Goal: Task Accomplishment & Management: Manage account settings

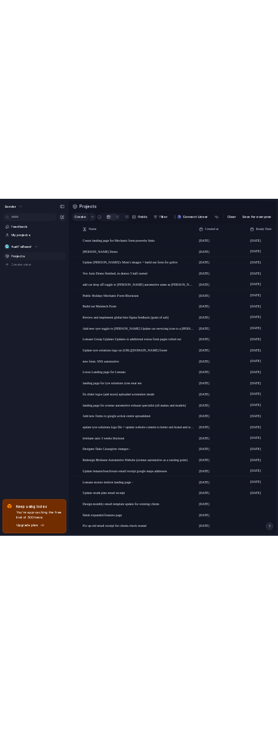
scroll to position [100, 0]
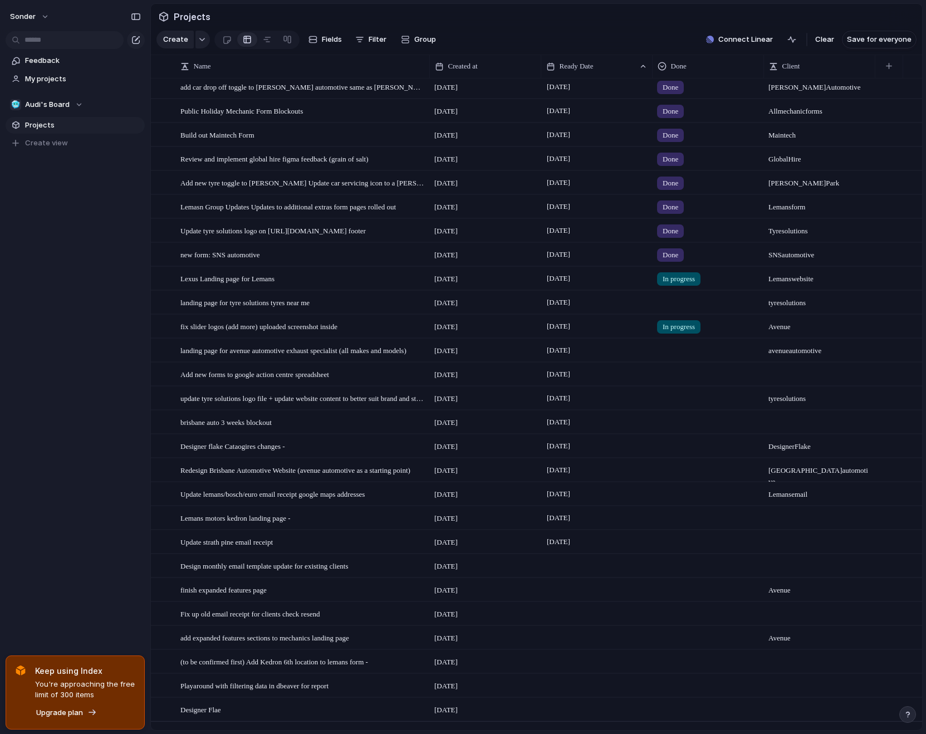
click at [607, 457] on div at bounding box center [707, 445] width 111 height 23
click at [607, 519] on span "Done" at bounding box center [674, 519] width 18 height 11
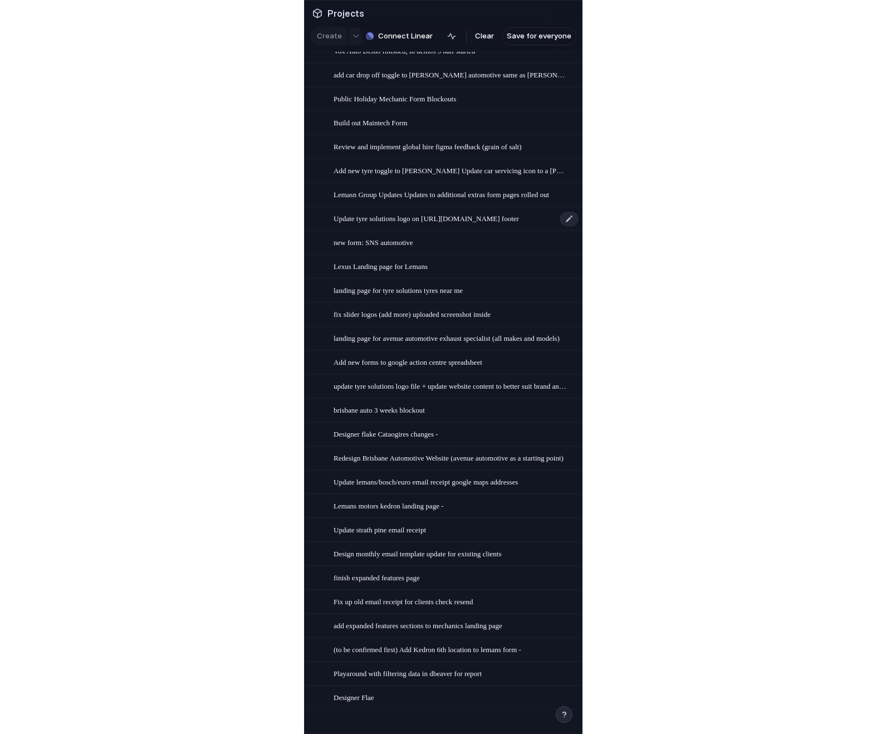
scroll to position [61, 0]
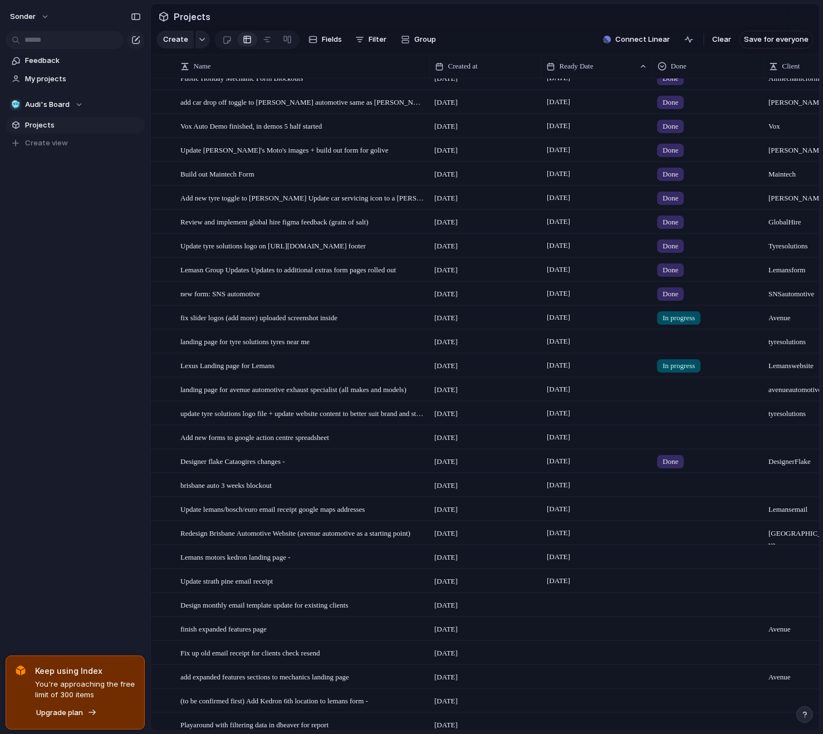
click at [607, 324] on span "In progress" at bounding box center [679, 317] width 32 height 11
click at [360, 335] on div "Live Done In progress No Done" at bounding box center [411, 367] width 823 height 734
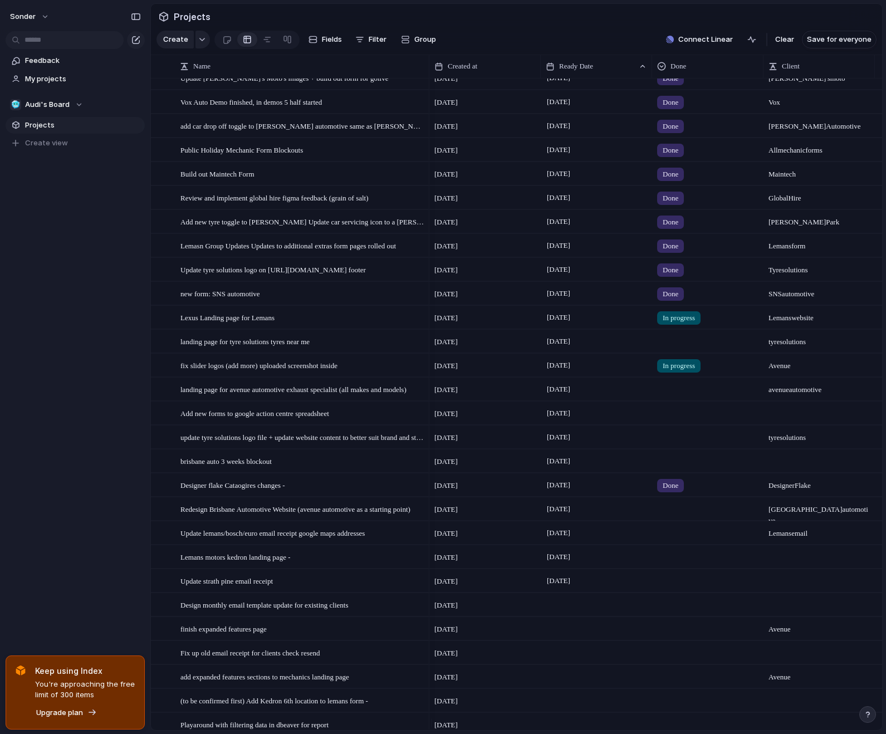
click at [607, 324] on span "In progress" at bounding box center [679, 317] width 32 height 11
click at [607, 387] on span "Done" at bounding box center [674, 390] width 18 height 11
click at [607, 371] on span "In progress" at bounding box center [679, 365] width 32 height 11
click at [607, 437] on span "Done" at bounding box center [674, 438] width 18 height 11
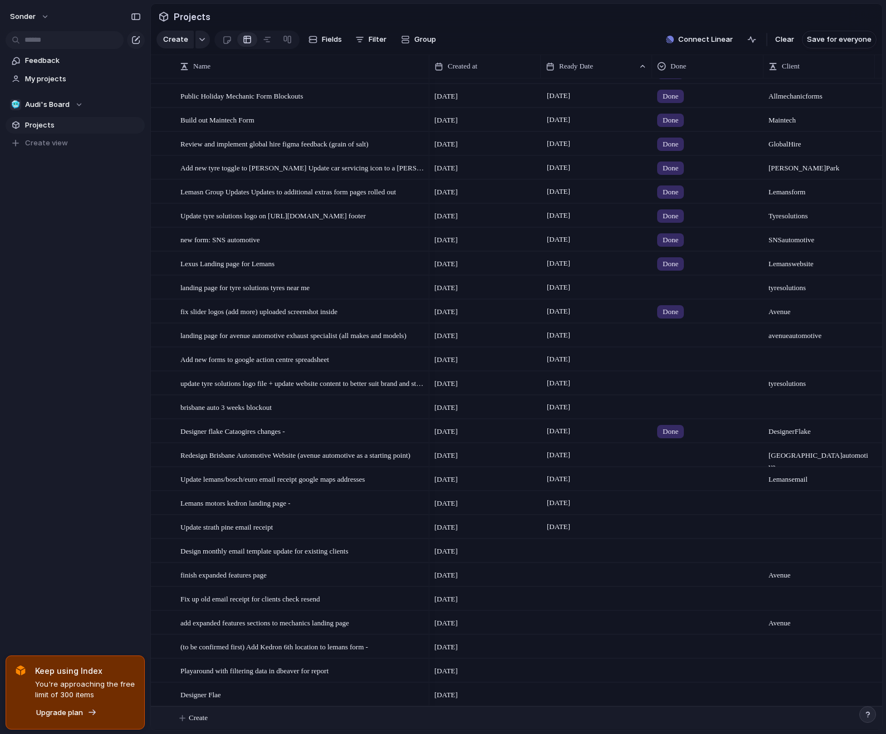
click at [208, 716] on span "Create" at bounding box center [198, 717] width 19 height 11
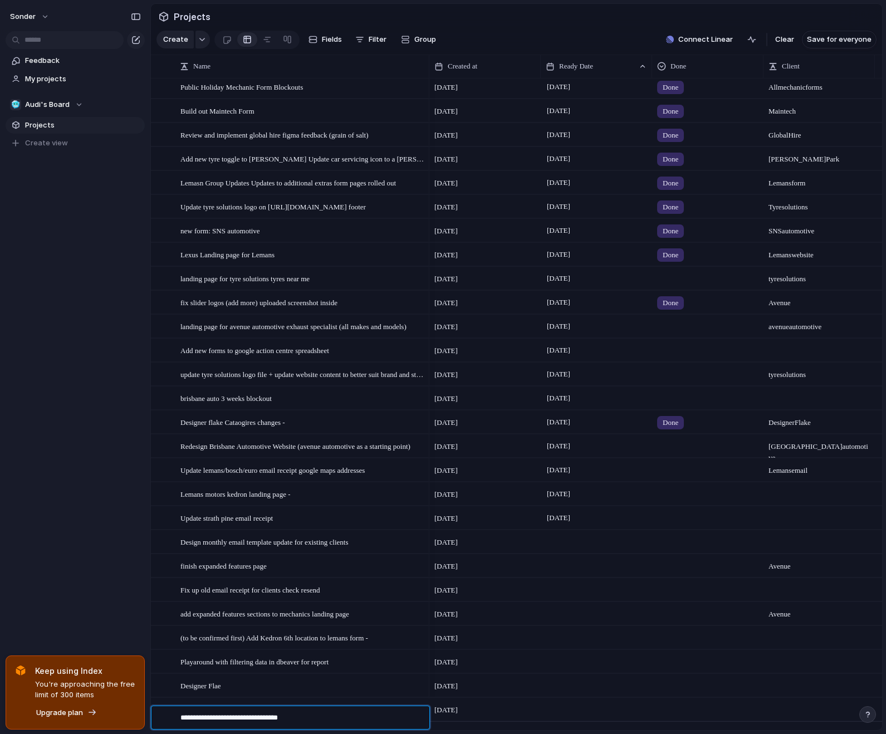
type textarea "**********"
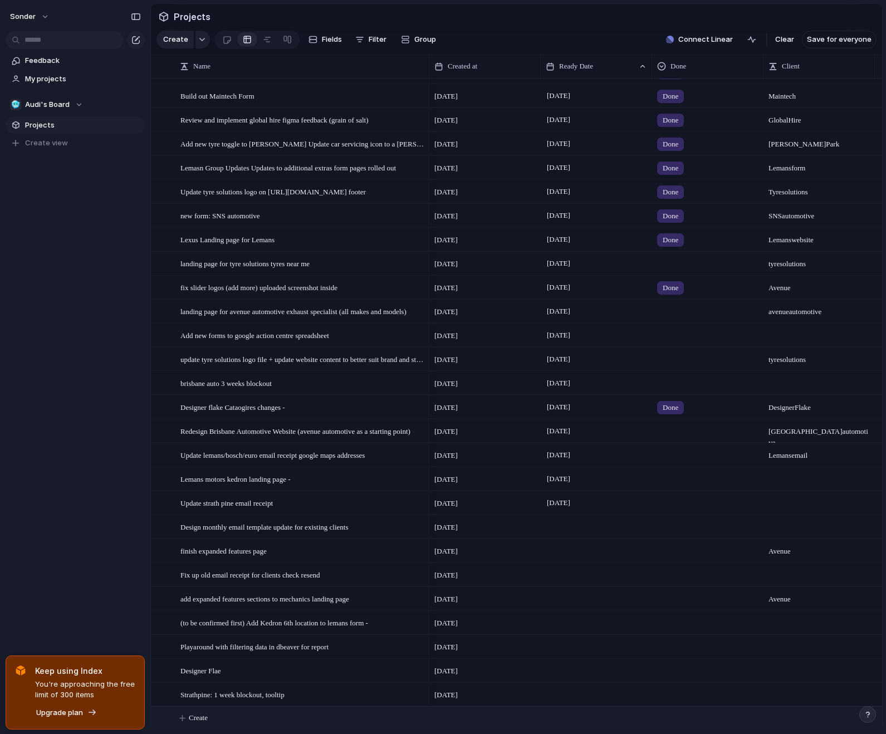
scroll to position [148, 0]
click at [555, 691] on div at bounding box center [596, 694] width 111 height 23
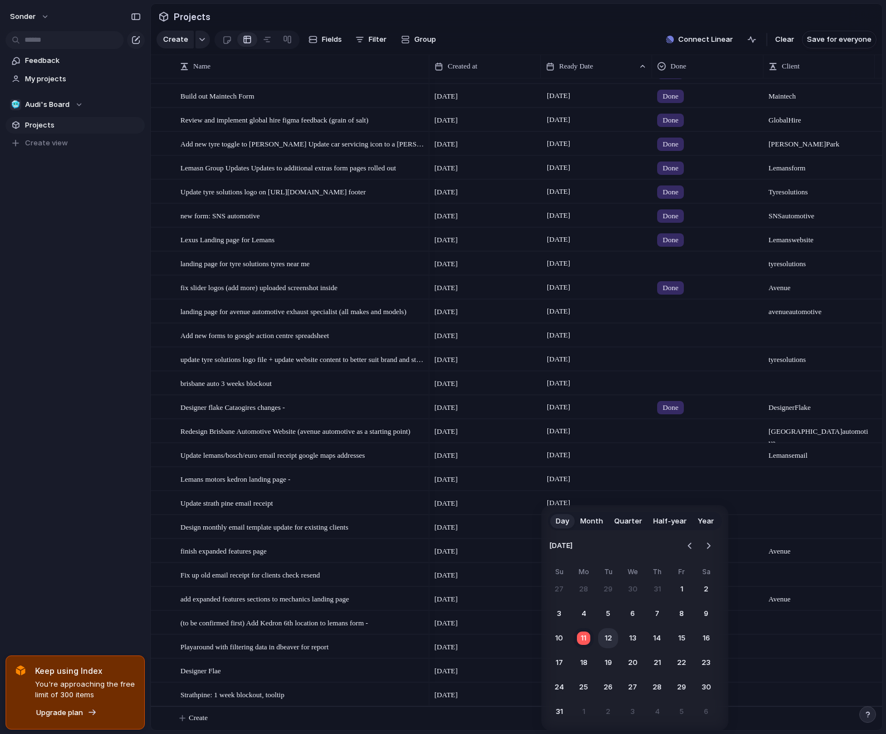
click at [607, 638] on button "12" at bounding box center [608, 638] width 20 height 20
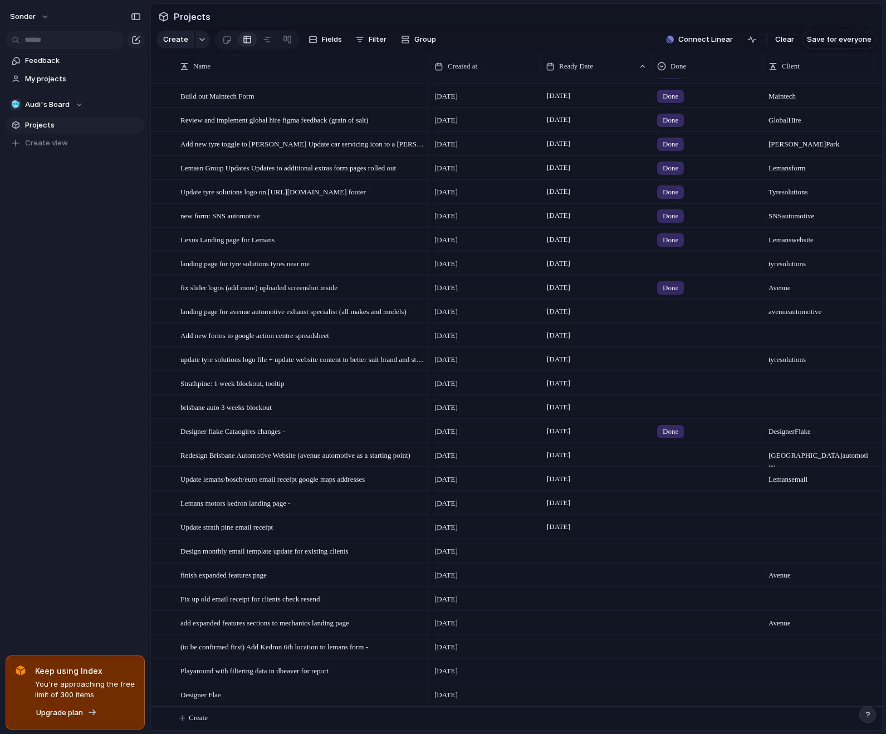
scroll to position [0, 0]
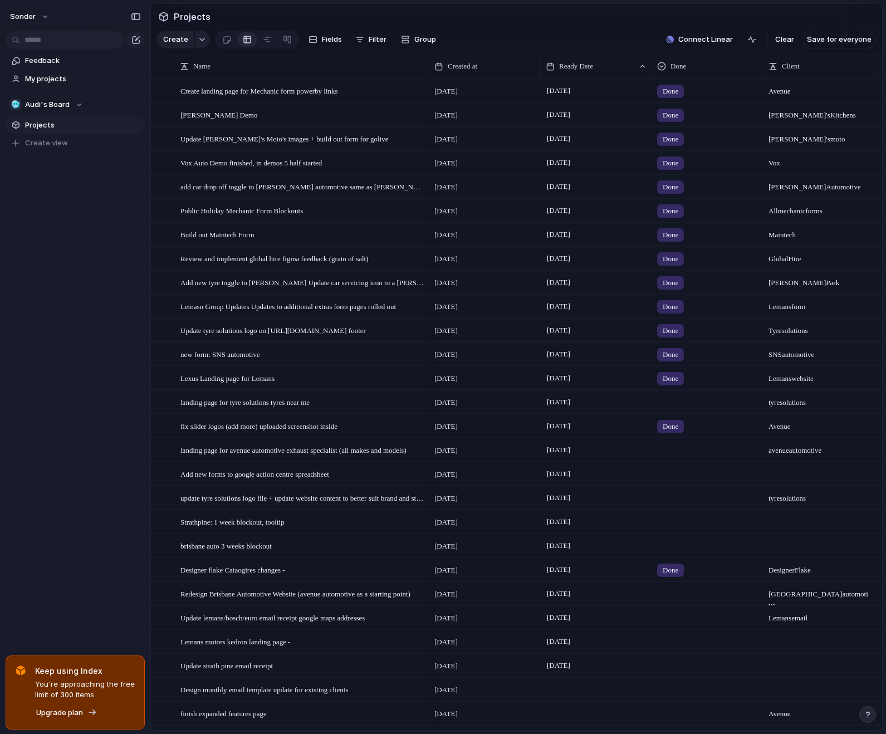
click at [607, 544] on div at bounding box center [708, 544] width 110 height 18
click at [607, 640] on span "In progress" at bounding box center [684, 638] width 39 height 11
click at [607, 529] on div at bounding box center [708, 520] width 110 height 18
click at [573, 457] on span "[DATE]" at bounding box center [558, 449] width 29 height 13
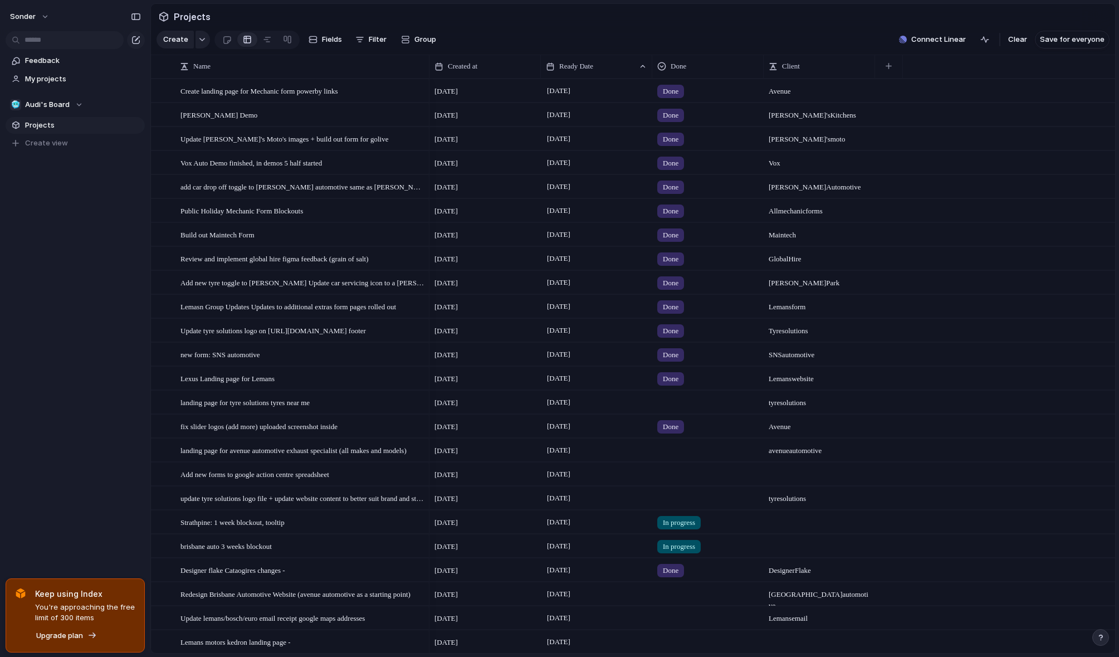
click at [607, 522] on div "In progress" at bounding box center [708, 520] width 110 height 18
drag, startPoint x: 655, startPoint y: 522, endPoint x: 661, endPoint y: 524, distance: 6.5
click at [607, 524] on div "Live Done In progress No Done" at bounding box center [559, 328] width 1119 height 657
click at [607, 522] on div at bounding box center [819, 517] width 110 height 12
type textarea "**********"
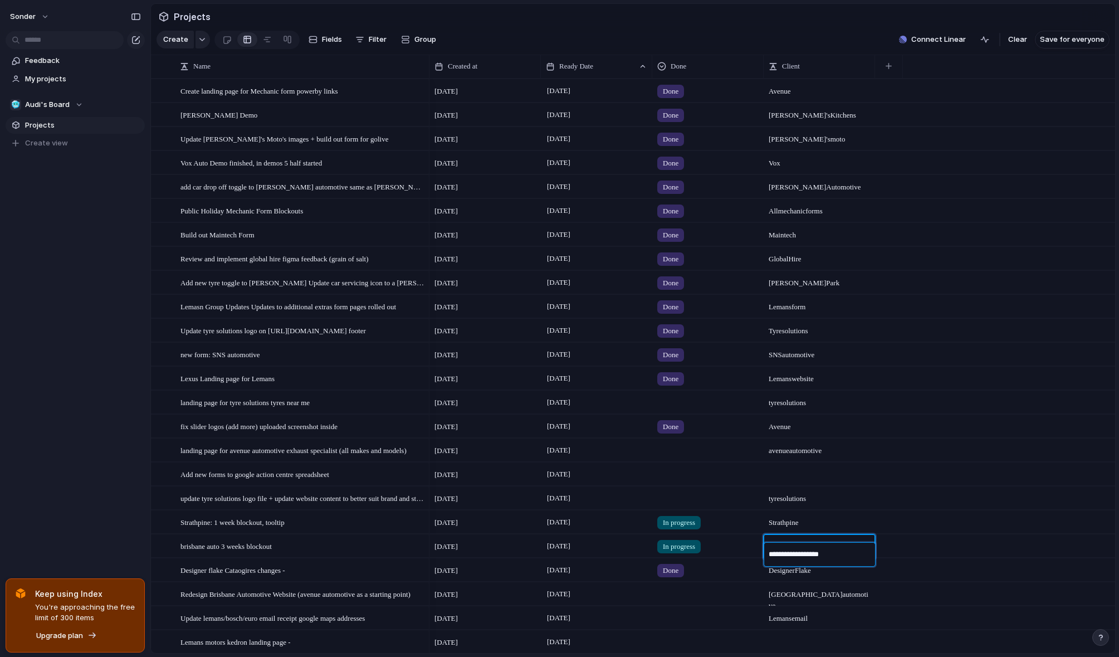
type textarea "**********"
click at [607, 529] on div "In progress" at bounding box center [708, 520] width 110 height 18
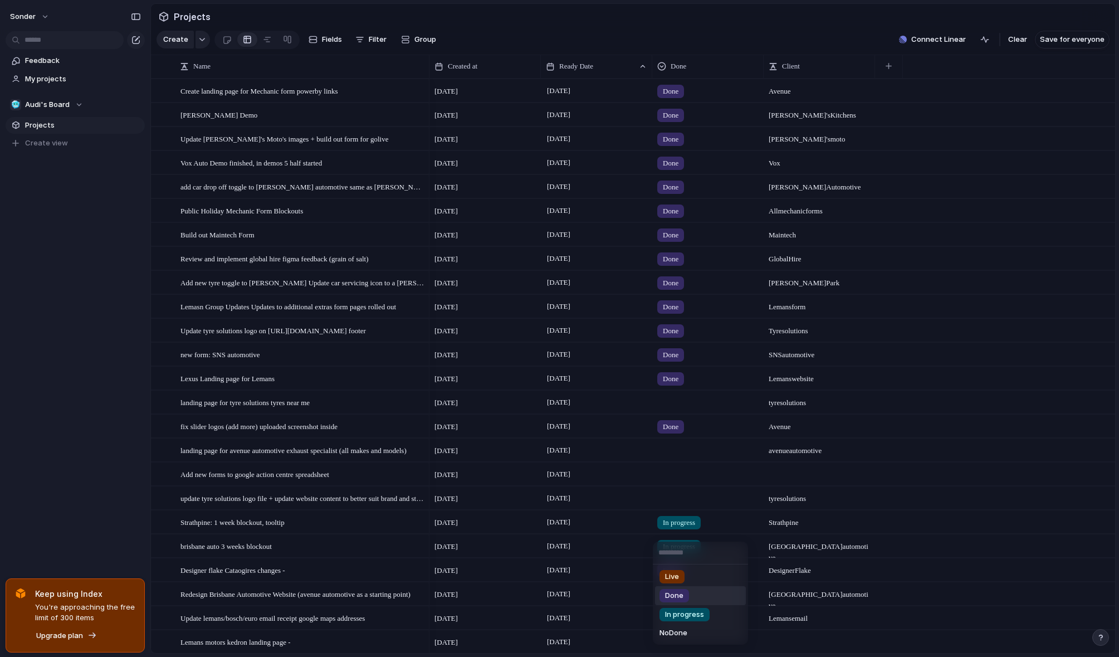
click at [607, 594] on span "Done" at bounding box center [674, 595] width 18 height 11
click at [607, 552] on span "In progress" at bounding box center [679, 546] width 32 height 11
click at [607, 603] on span "Done" at bounding box center [674, 604] width 18 height 11
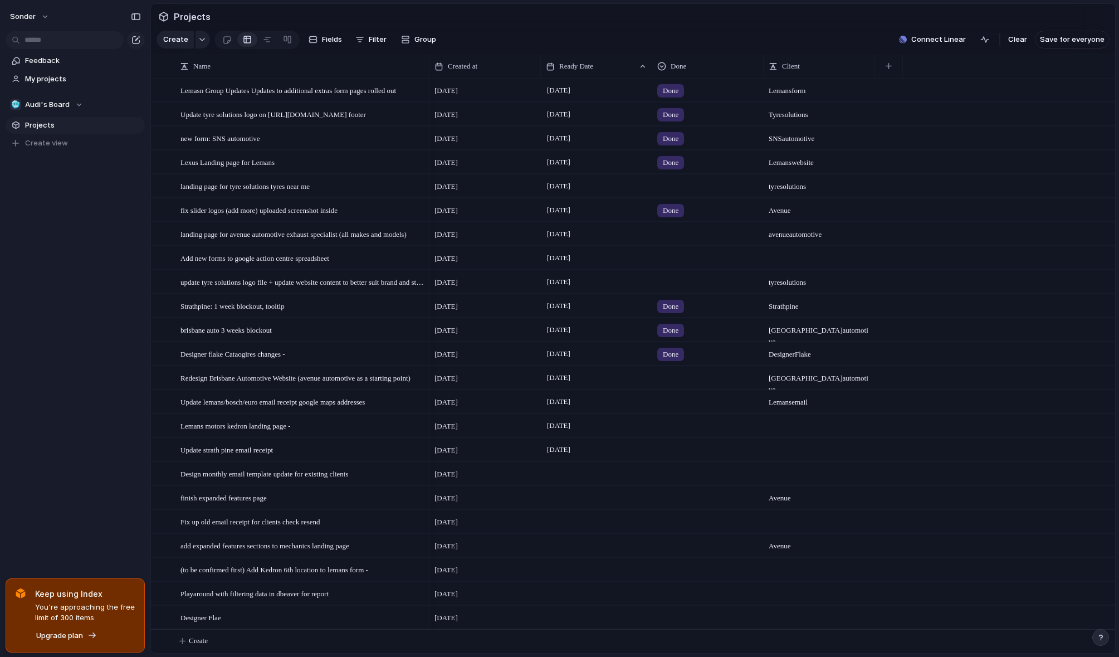
scroll to position [225, 0]
click at [199, 639] on span "Create" at bounding box center [198, 640] width 19 height 11
click at [300, 610] on div "Designer Flae" at bounding box center [302, 617] width 245 height 23
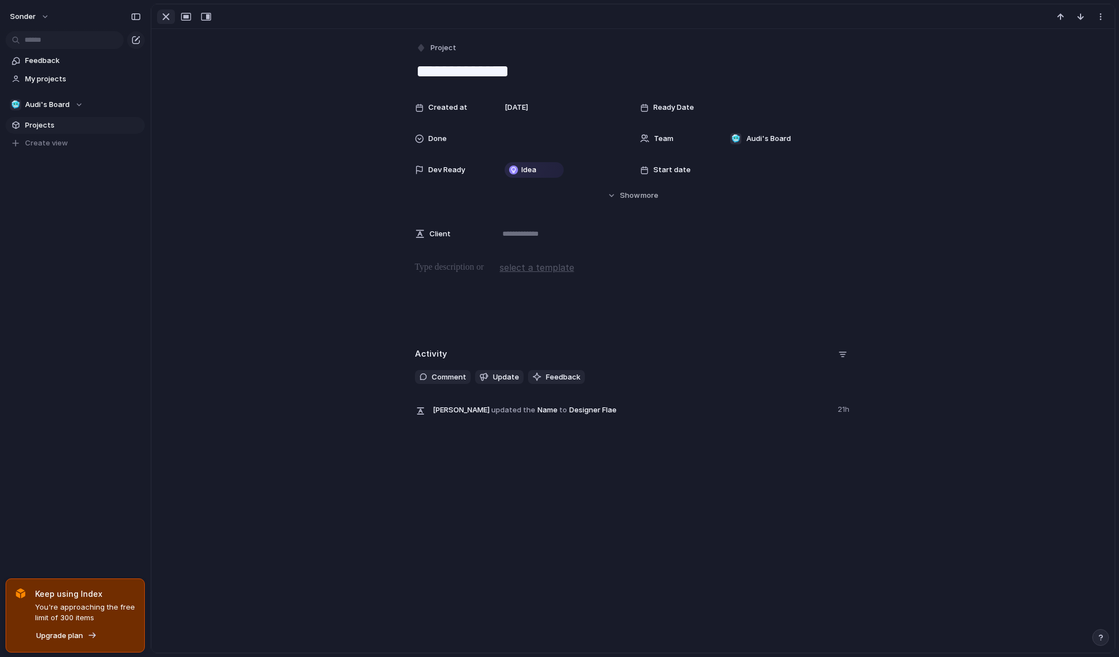
click at [162, 14] on div "button" at bounding box center [165, 16] width 13 height 13
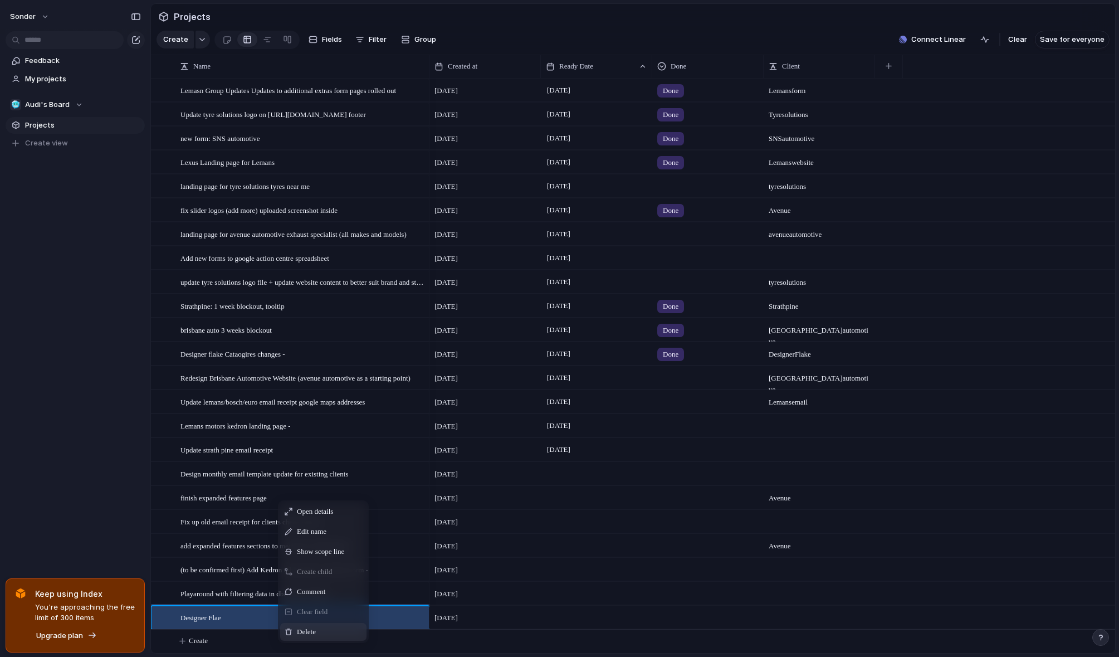
click at [304, 637] on span "Delete" at bounding box center [306, 631] width 19 height 11
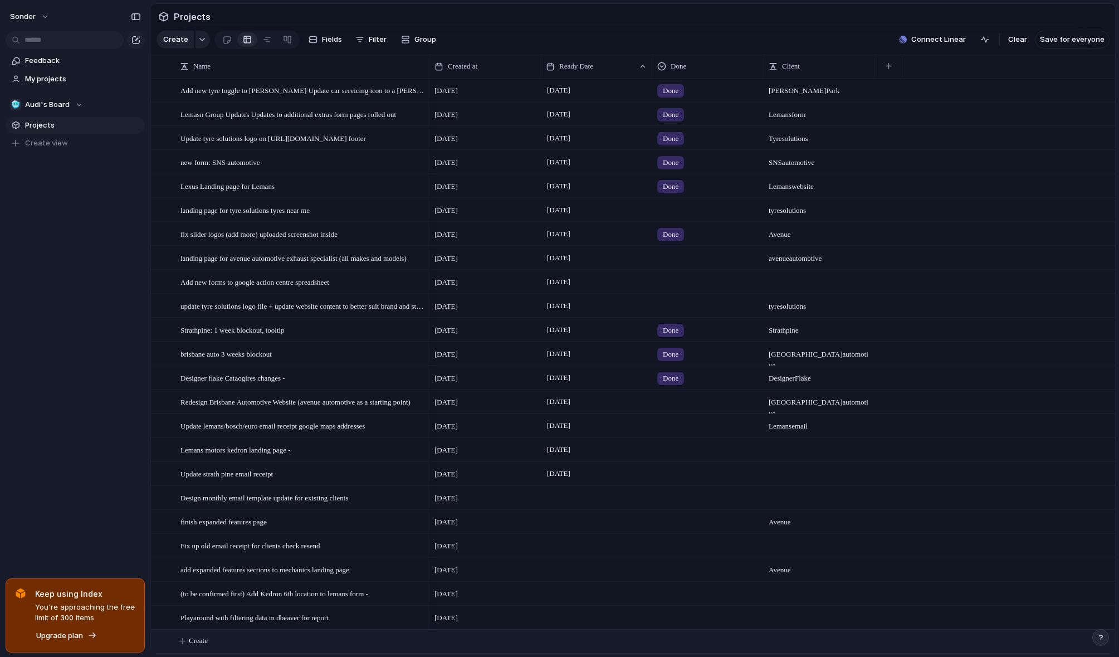
click at [194, 637] on span "Create" at bounding box center [198, 640] width 19 height 11
click at [566, 215] on div "[DATE]" at bounding box center [596, 209] width 111 height 23
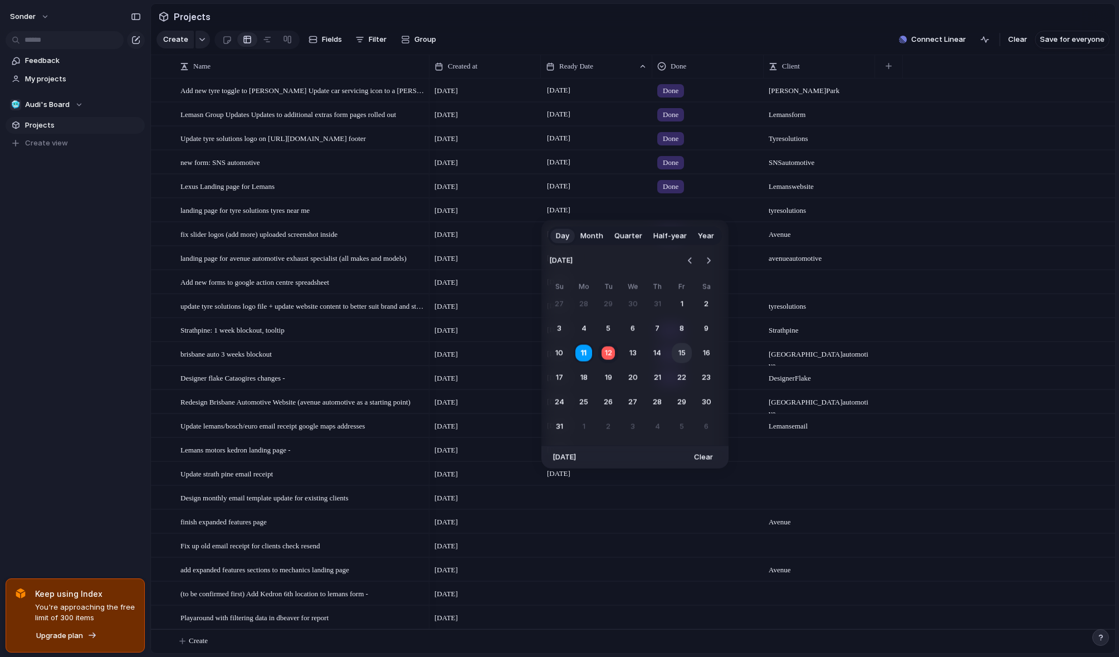
click at [607, 356] on button "15" at bounding box center [682, 353] width 20 height 20
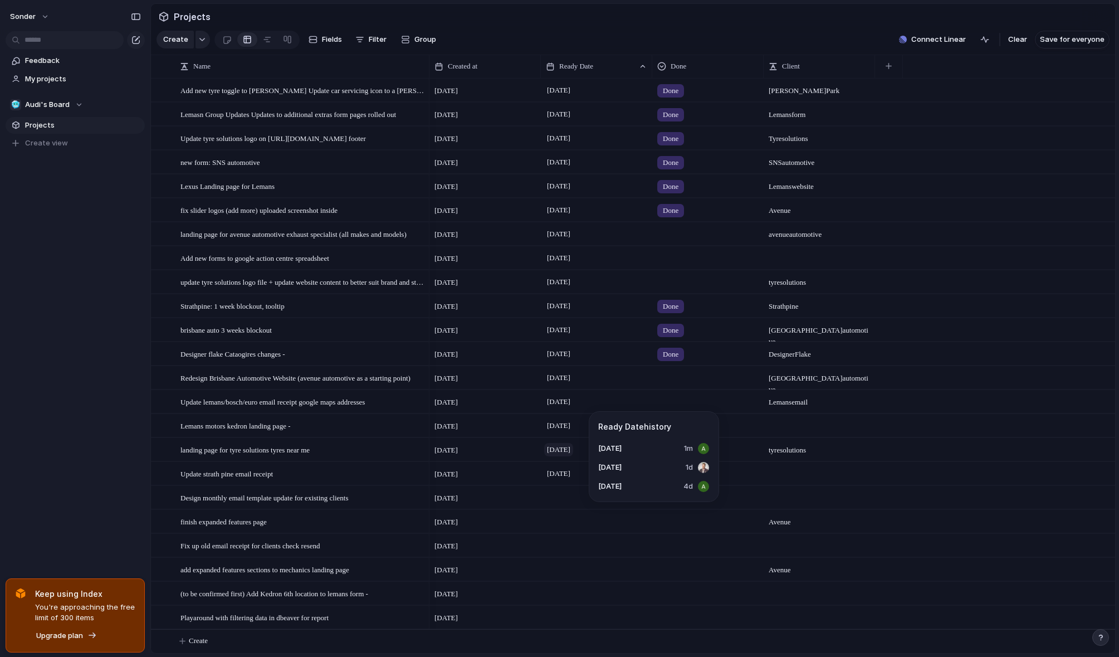
click at [565, 447] on span "[DATE]" at bounding box center [558, 449] width 29 height 13
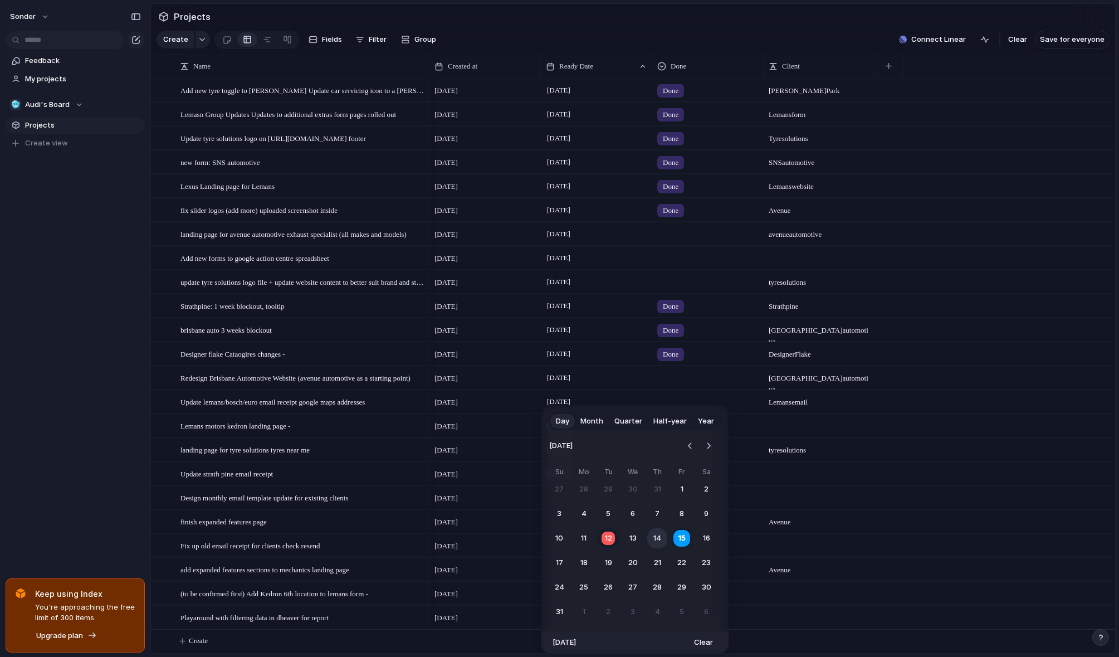
click at [607, 531] on button "14" at bounding box center [657, 538] width 20 height 20
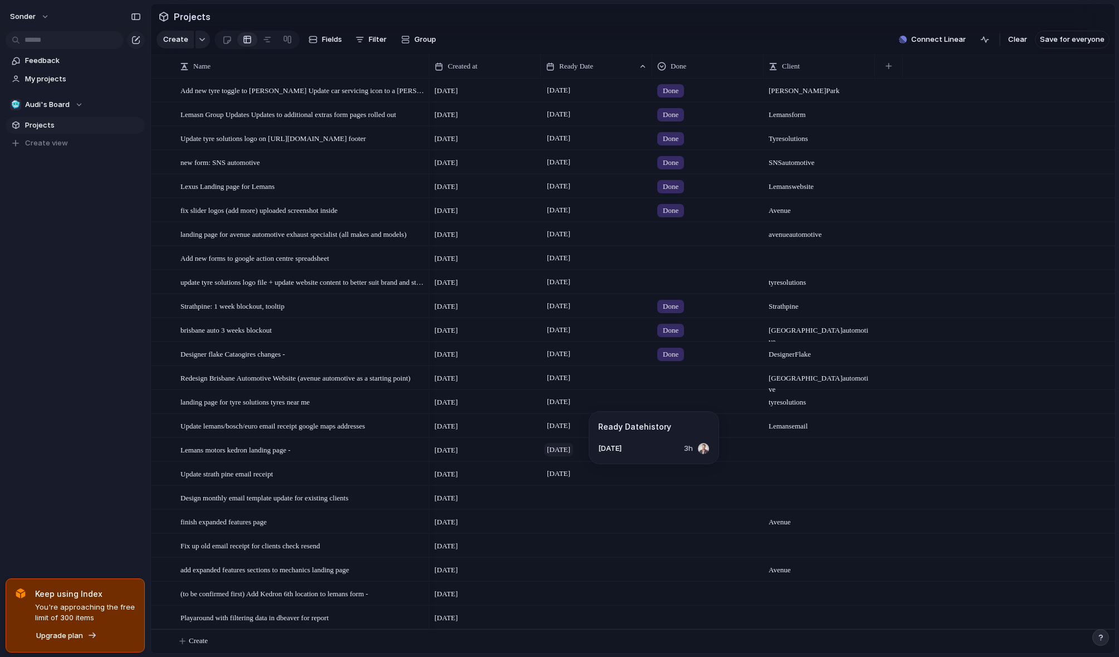
click at [566, 449] on span "[DATE]" at bounding box center [558, 449] width 29 height 13
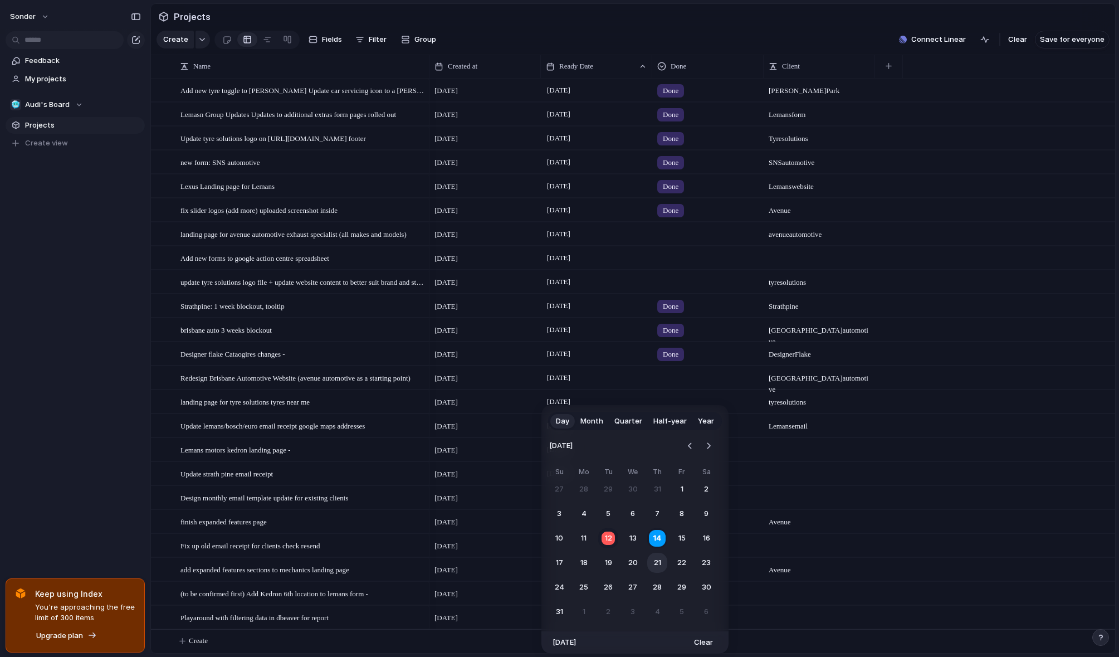
click at [607, 562] on button "21" at bounding box center [657, 562] width 20 height 20
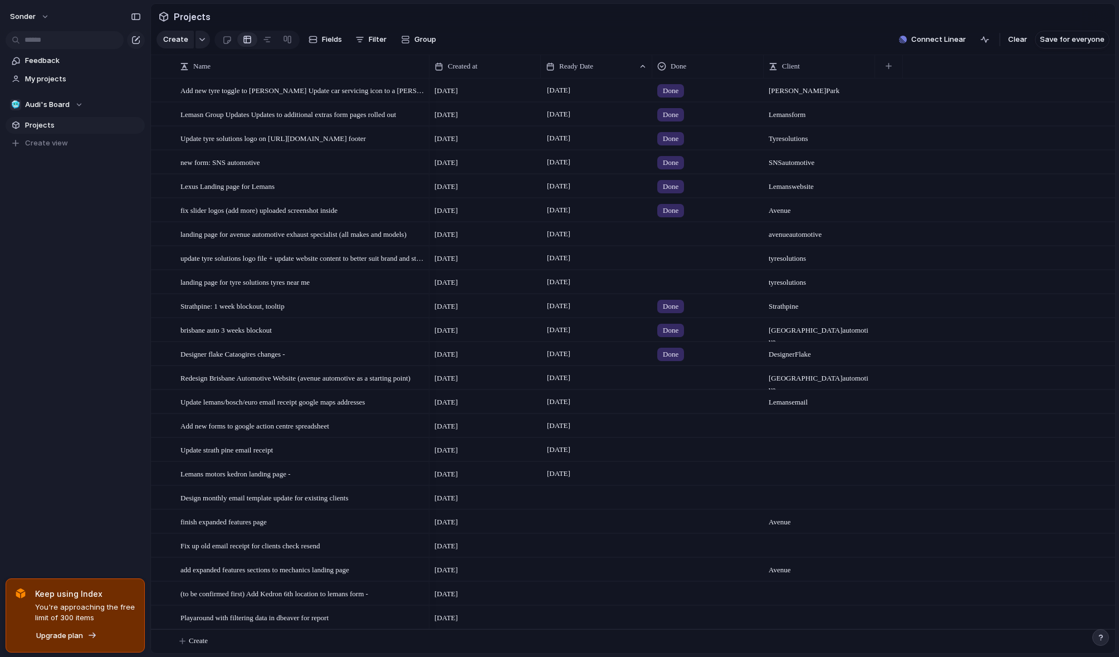
click at [125, 252] on div "sonder Feedback My projects 🥶 Audi's Board Projects To pick up a draggable item…" at bounding box center [75, 328] width 150 height 657
click at [295, 236] on span "landing page for avenue automotive exhaust specialist (all makes and models)" at bounding box center [293, 233] width 226 height 13
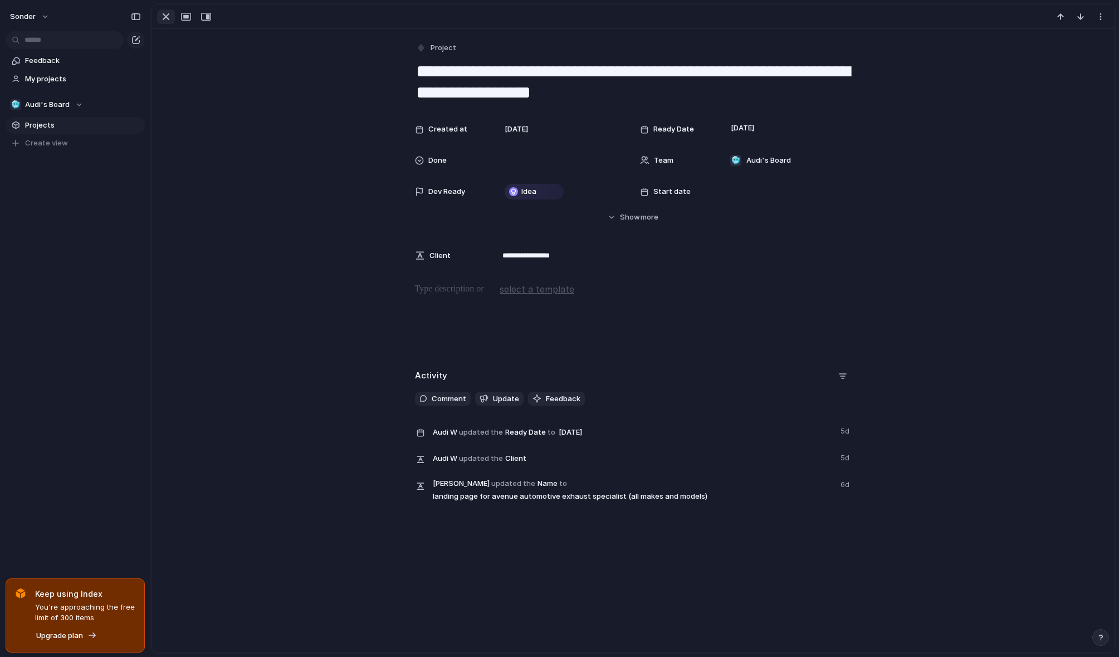
click at [161, 20] on div "button" at bounding box center [165, 16] width 13 height 13
